Goal: Find specific page/section: Find specific page/section

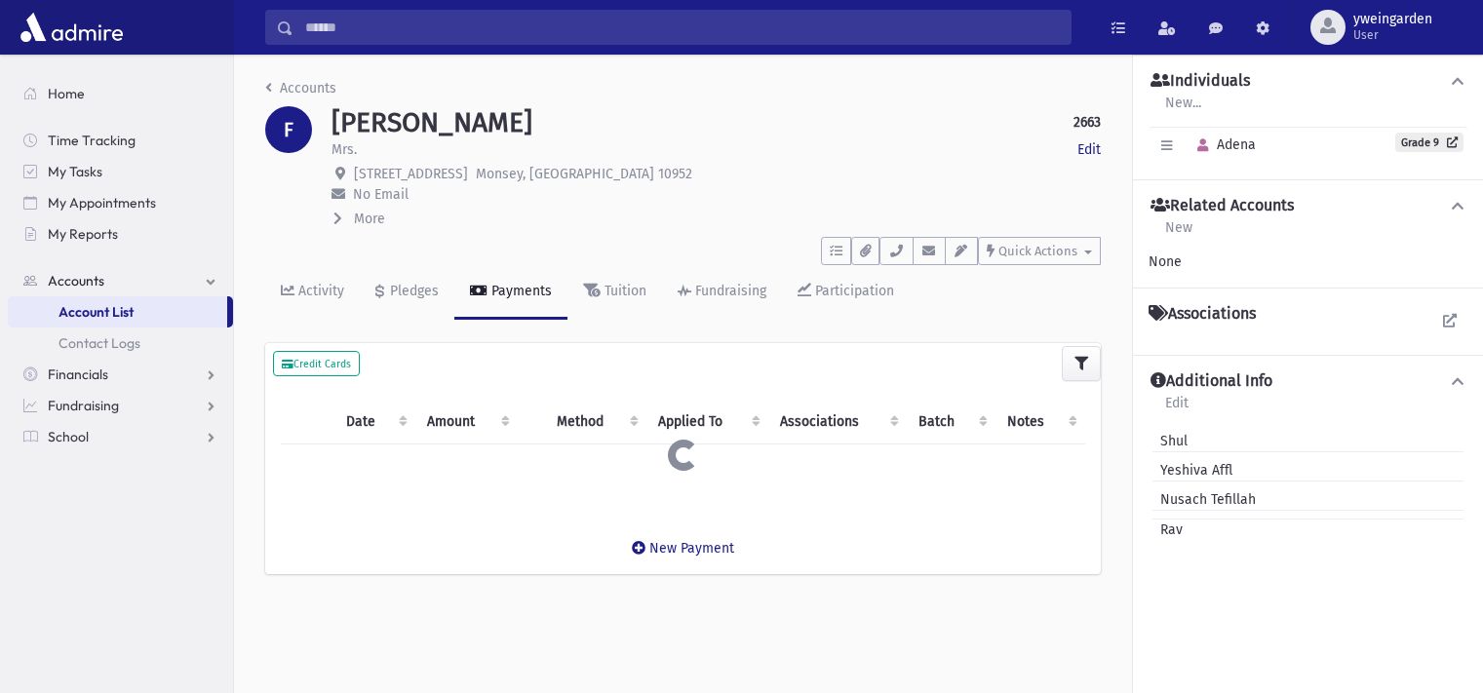
click at [714, 19] on input "Search" at bounding box center [681, 27] width 777 height 35
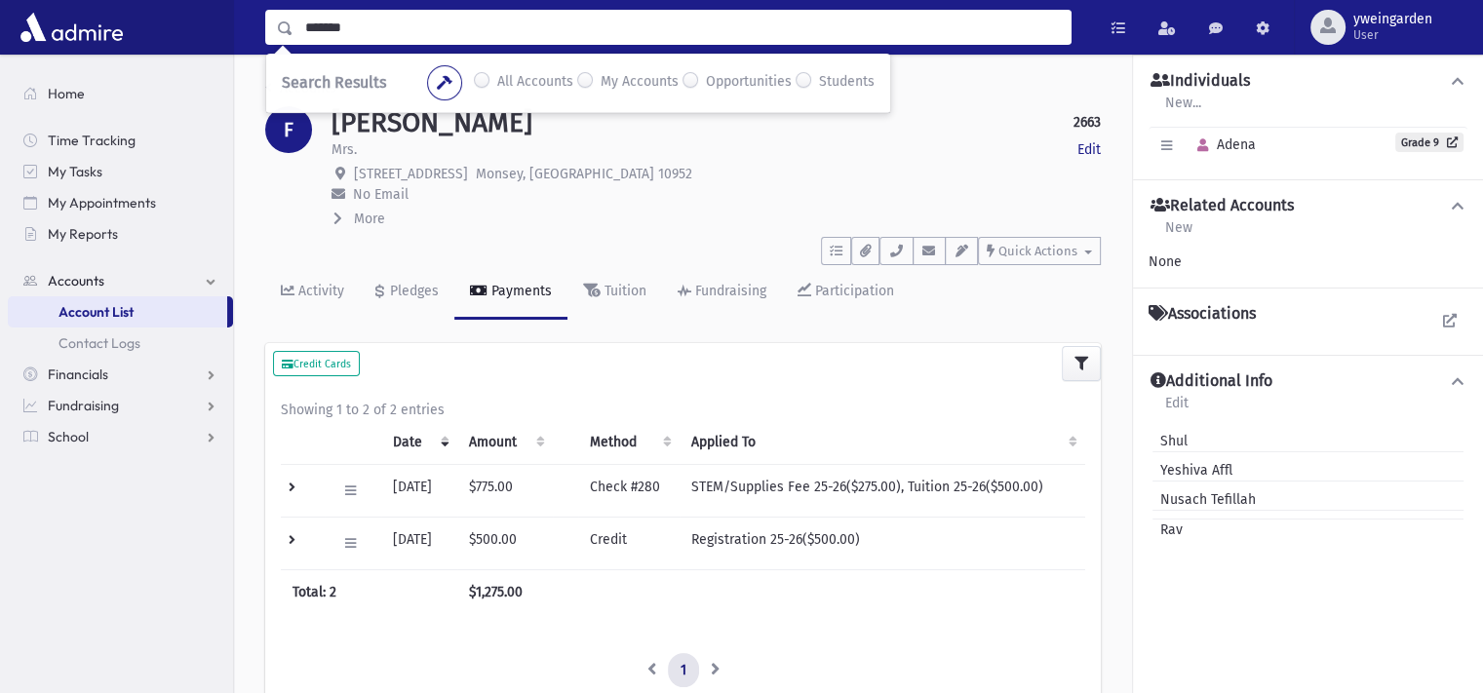
type input "*******"
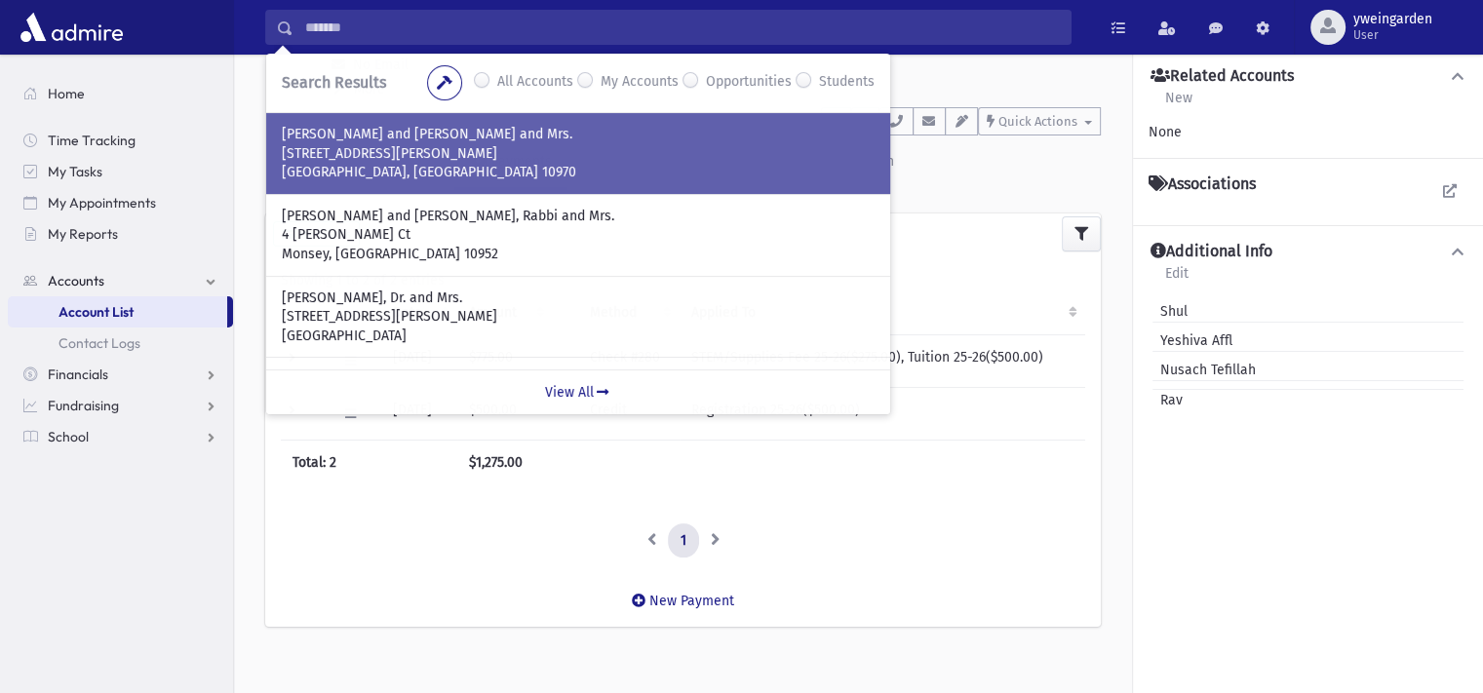
click at [461, 144] on p "[STREET_ADDRESS][PERSON_NAME]" at bounding box center [578, 153] width 593 height 19
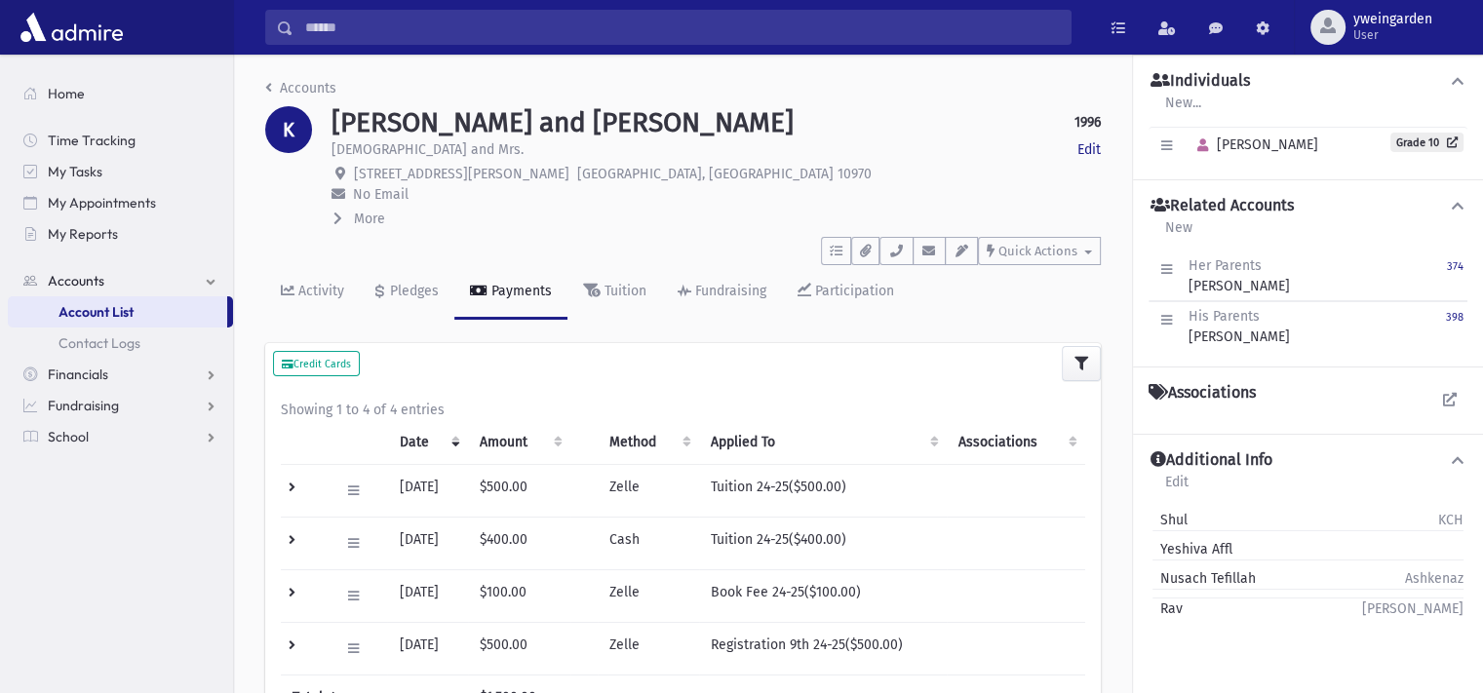
click at [378, 217] on span "More" at bounding box center [369, 219] width 31 height 17
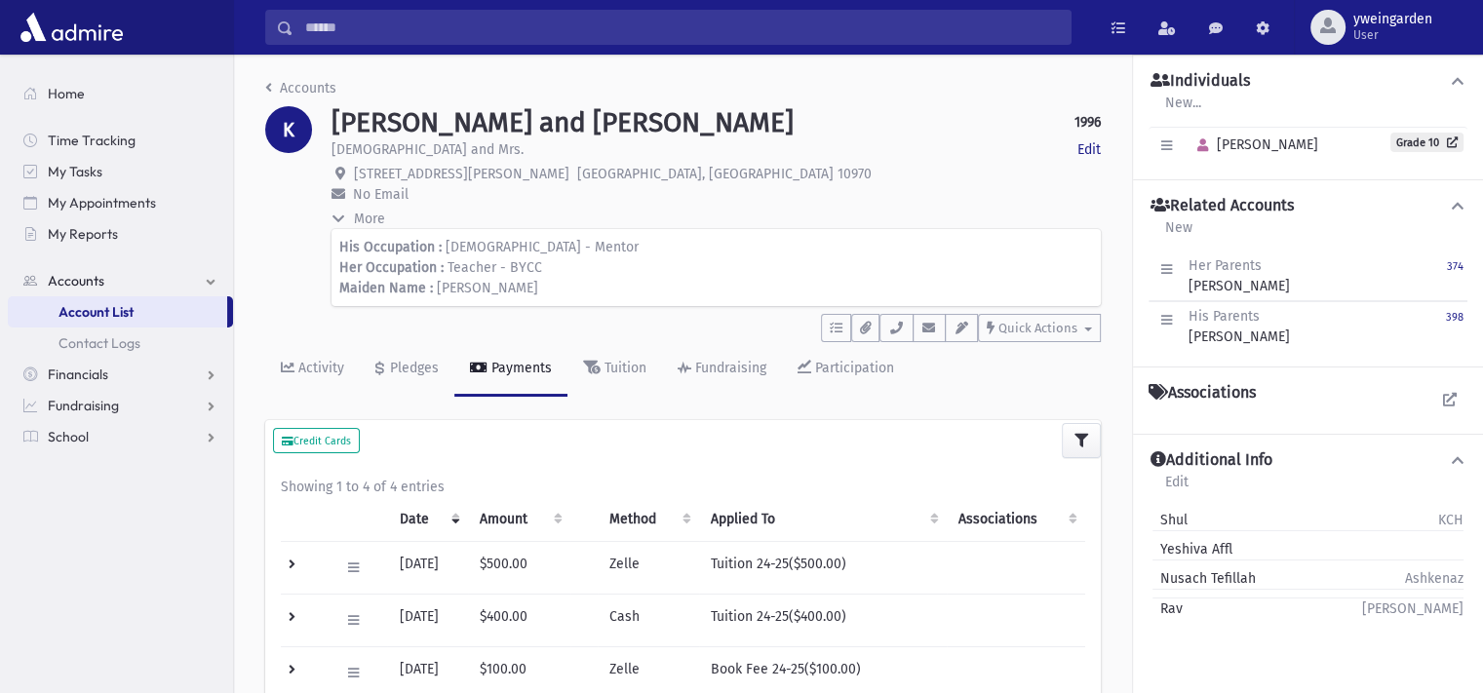
click at [378, 217] on span "More" at bounding box center [369, 219] width 31 height 17
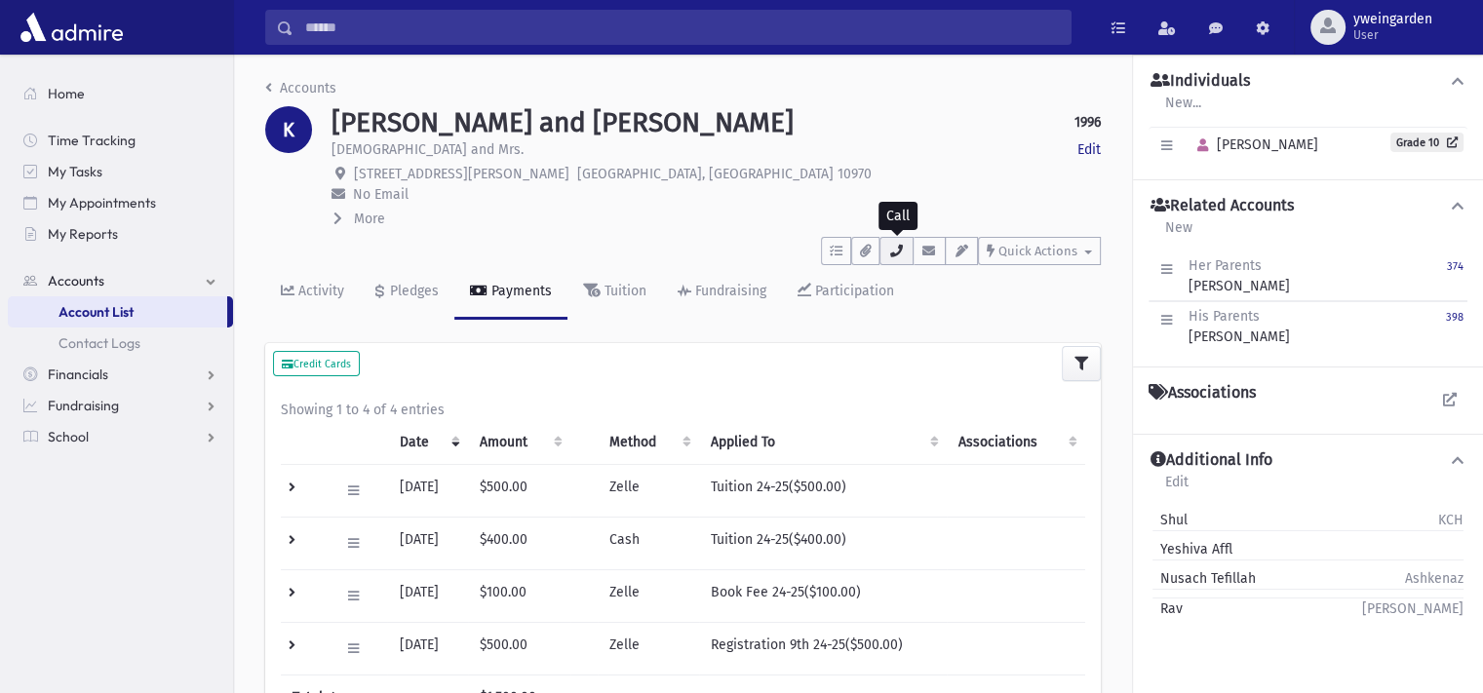
click at [904, 253] on icon "button" at bounding box center [896, 251] width 16 height 13
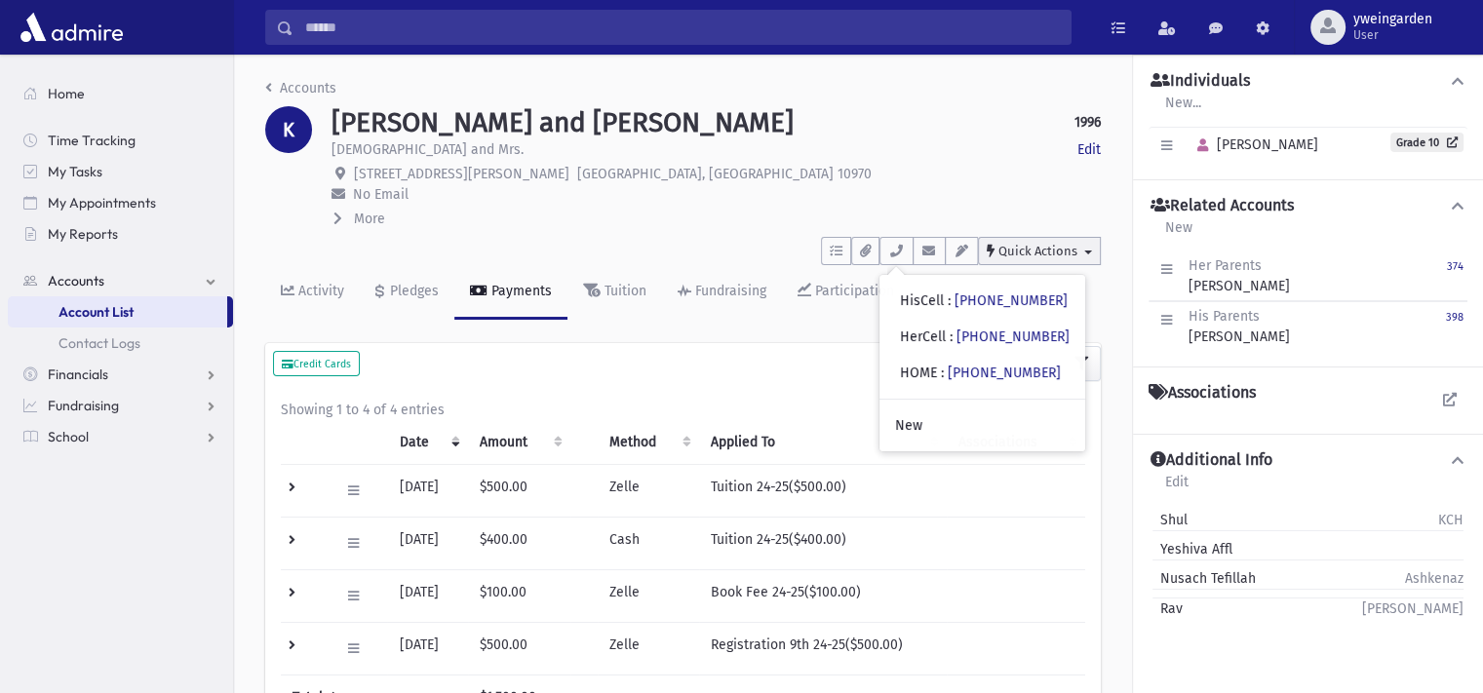
click at [1015, 252] on span "Quick Actions" at bounding box center [1037, 251] width 79 height 15
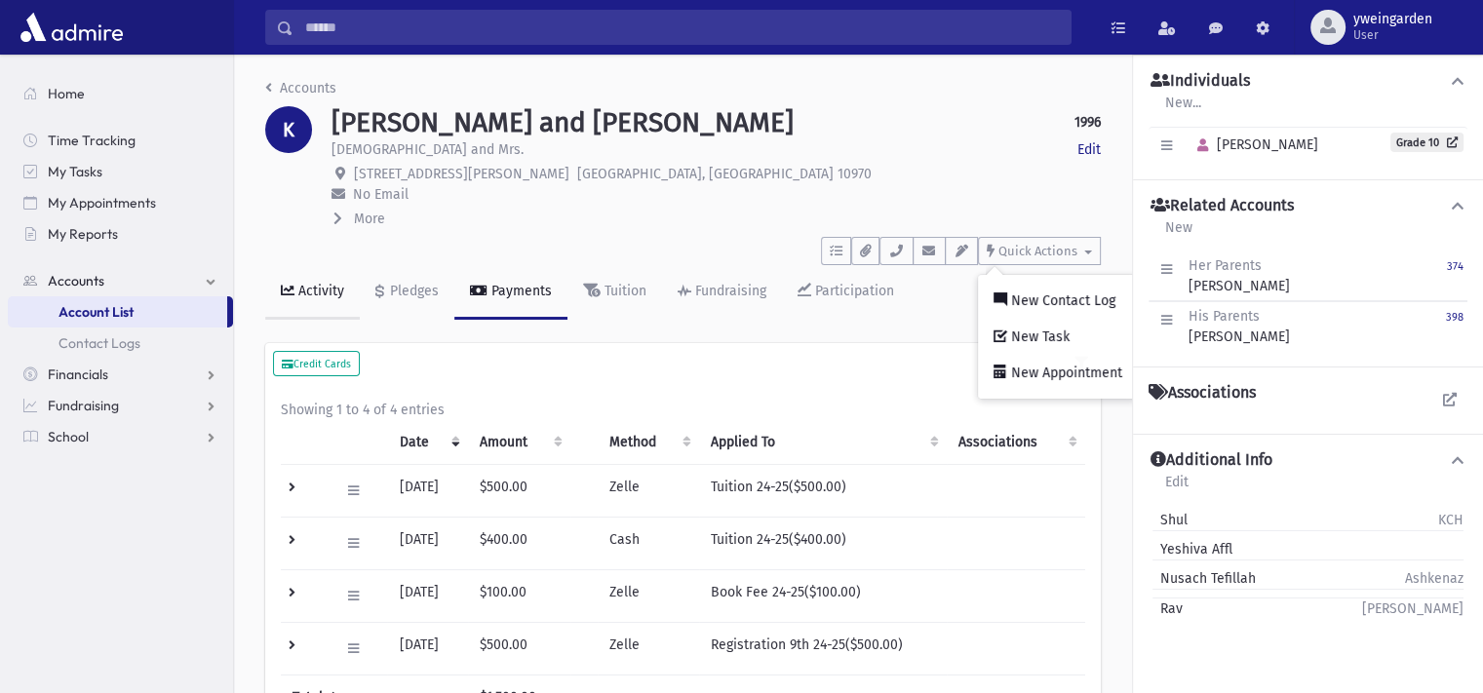
click at [339, 280] on link "Activity" at bounding box center [312, 292] width 95 height 55
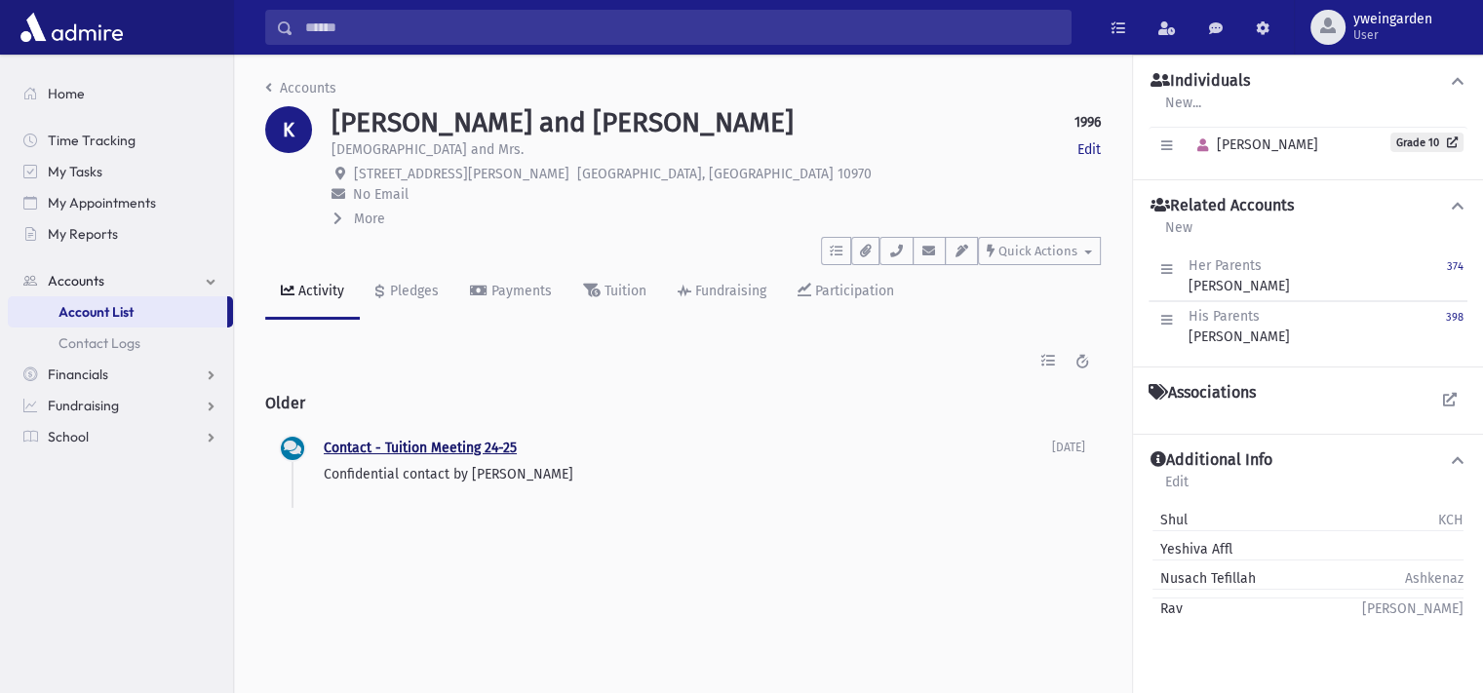
click at [406, 450] on link "Contact - Tuition Meeting 24-25" at bounding box center [420, 448] width 193 height 17
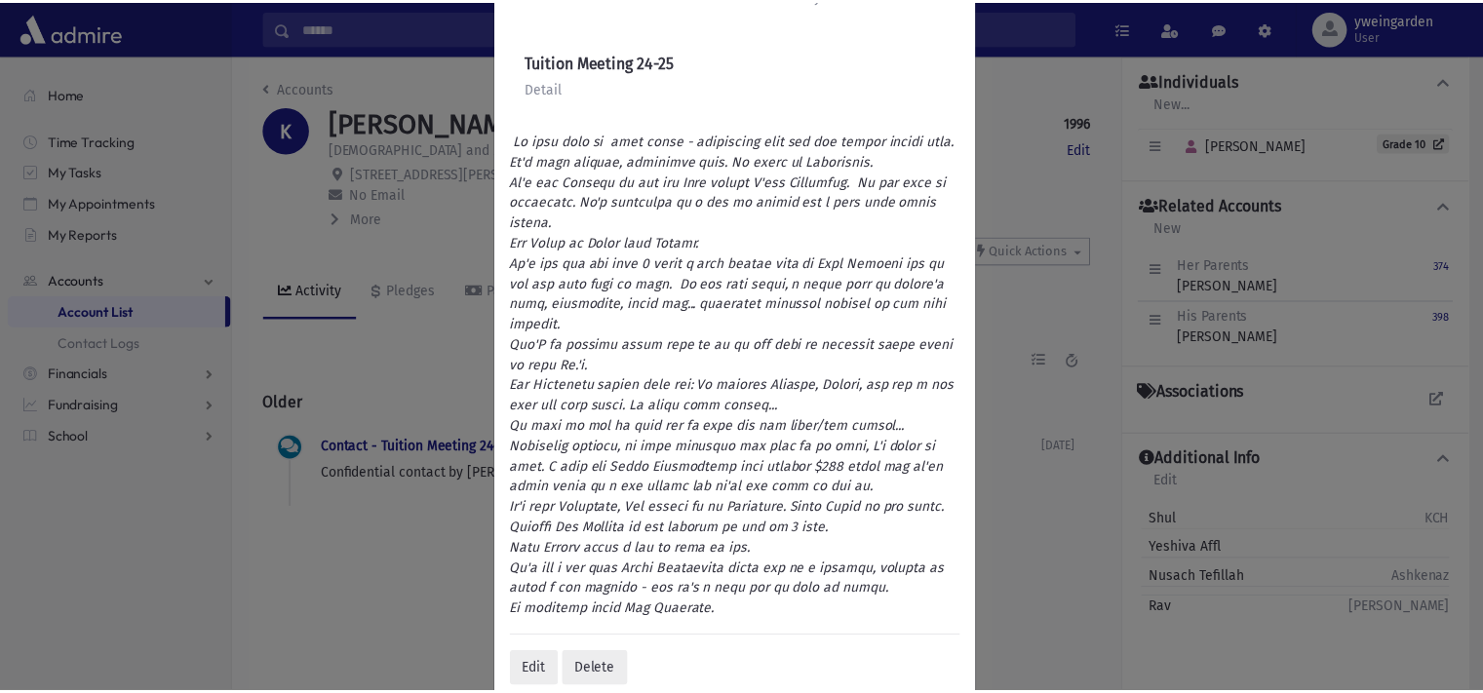
scroll to position [351, 0]
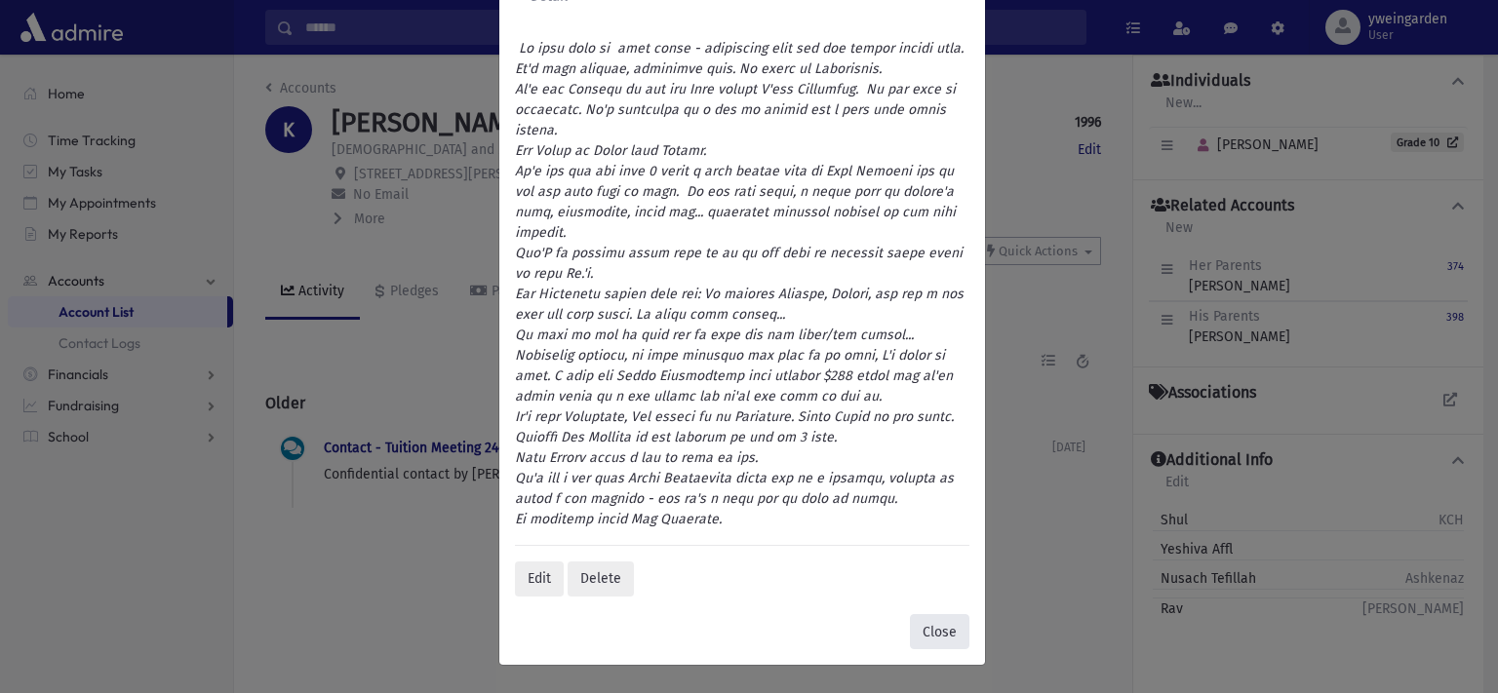
click at [919, 635] on button "Close" at bounding box center [939, 631] width 59 height 35
